Goal: Find specific page/section: Find specific page/section

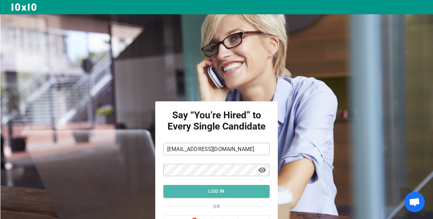
click at [218, 150] on div "Say “You’re Hired” to Every Single Candidate prasad@labineandassociates.com ​ ​…" at bounding box center [216, 109] width 433 height 219
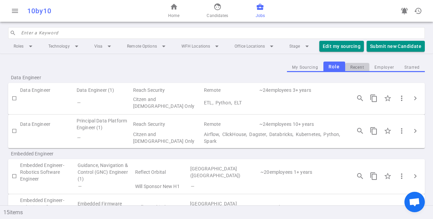
click at [353, 72] on button "Recent" at bounding box center [357, 67] width 24 height 9
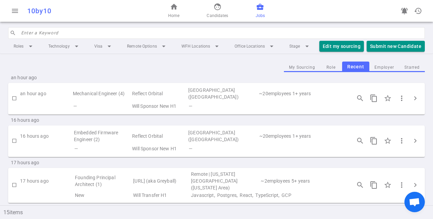
click at [156, 72] on div "My Sourcing Role Recent Employer Starred" at bounding box center [216, 67] width 417 height 11
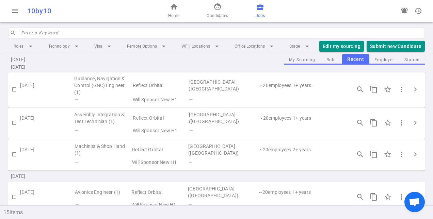
scroll to position [433, 0]
